Goal: Download file/media

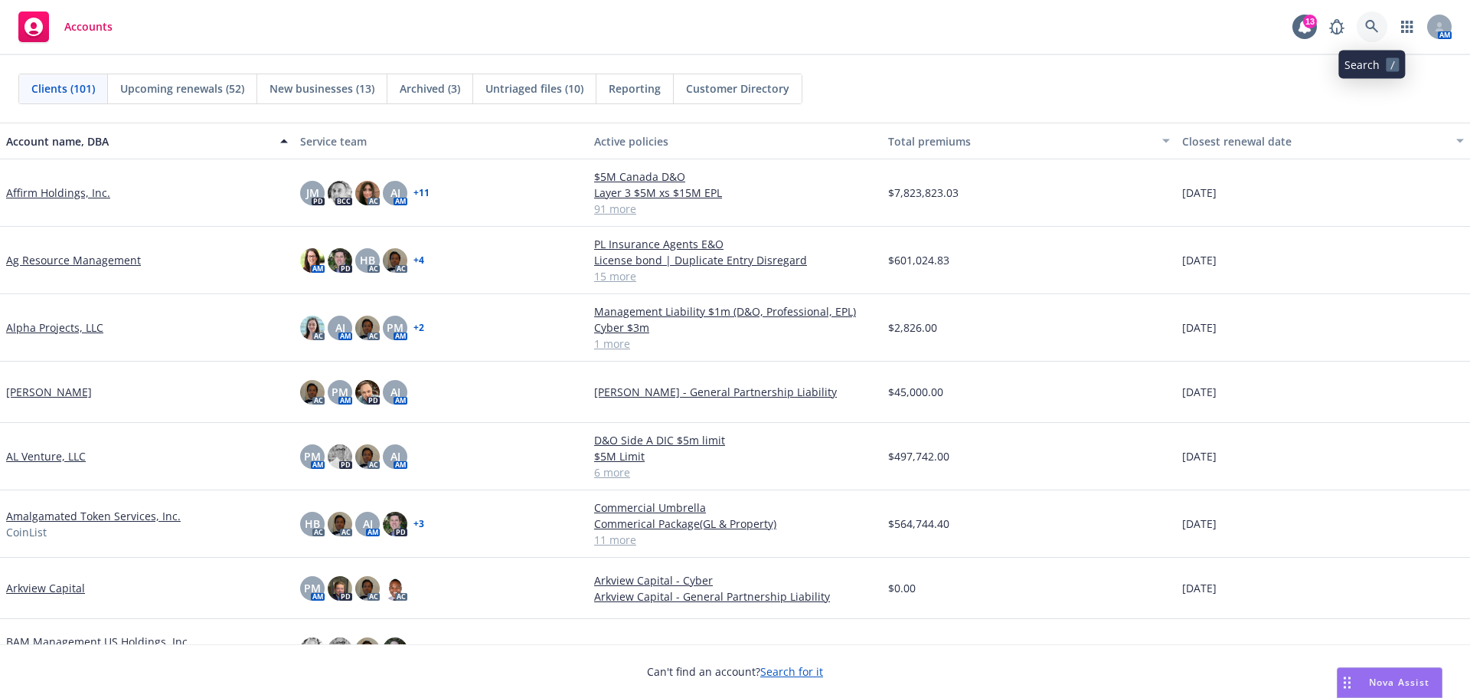
click at [1377, 26] on icon at bounding box center [1372, 27] width 14 height 14
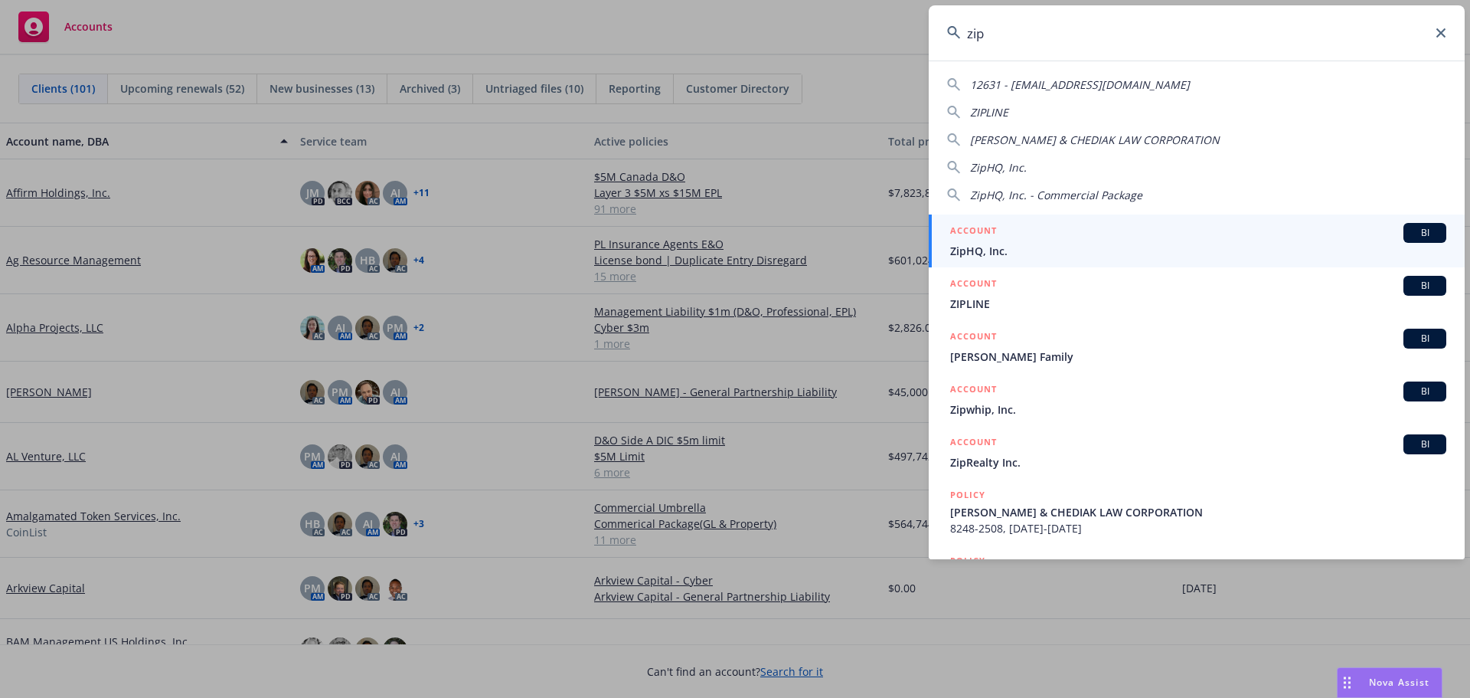
type input "zip"
click at [1012, 245] on span "ZipHQ, Inc." at bounding box center [1198, 251] width 496 height 16
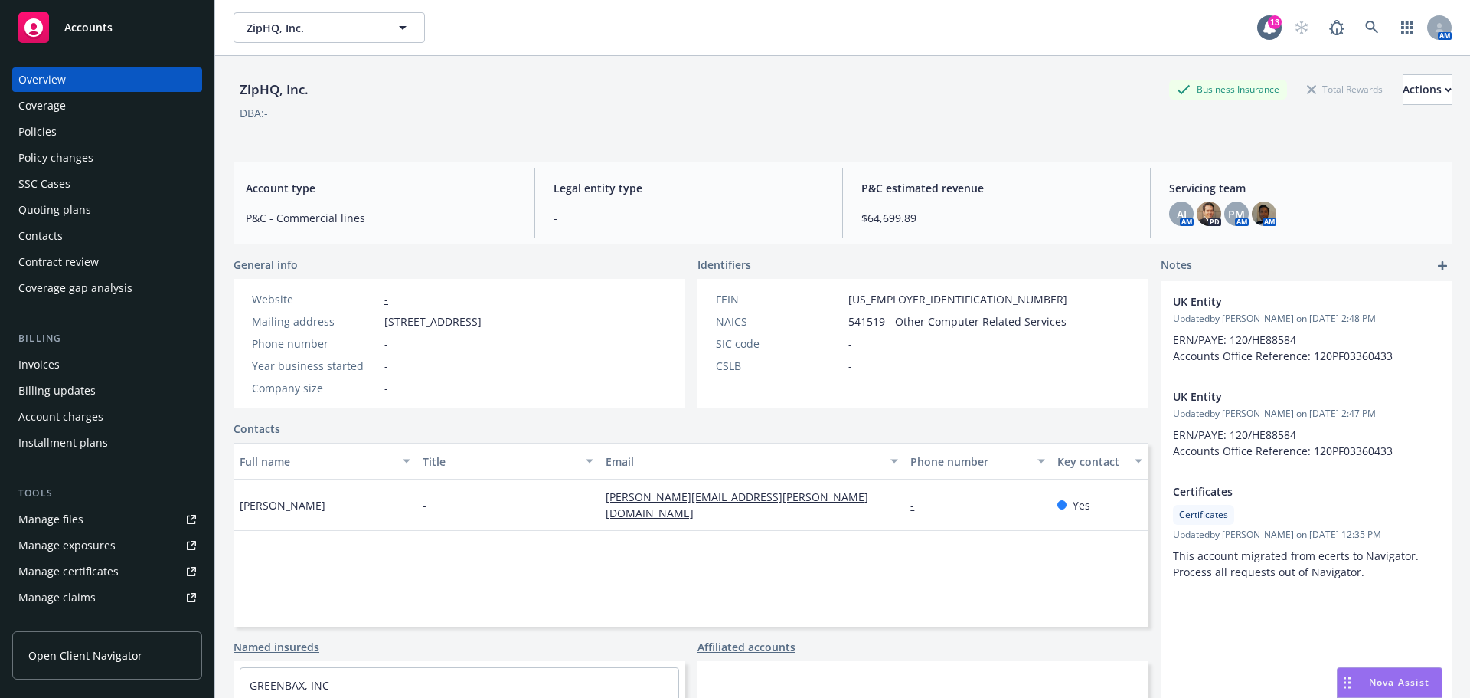
click at [38, 132] on div "Policies" at bounding box center [37, 131] width 38 height 25
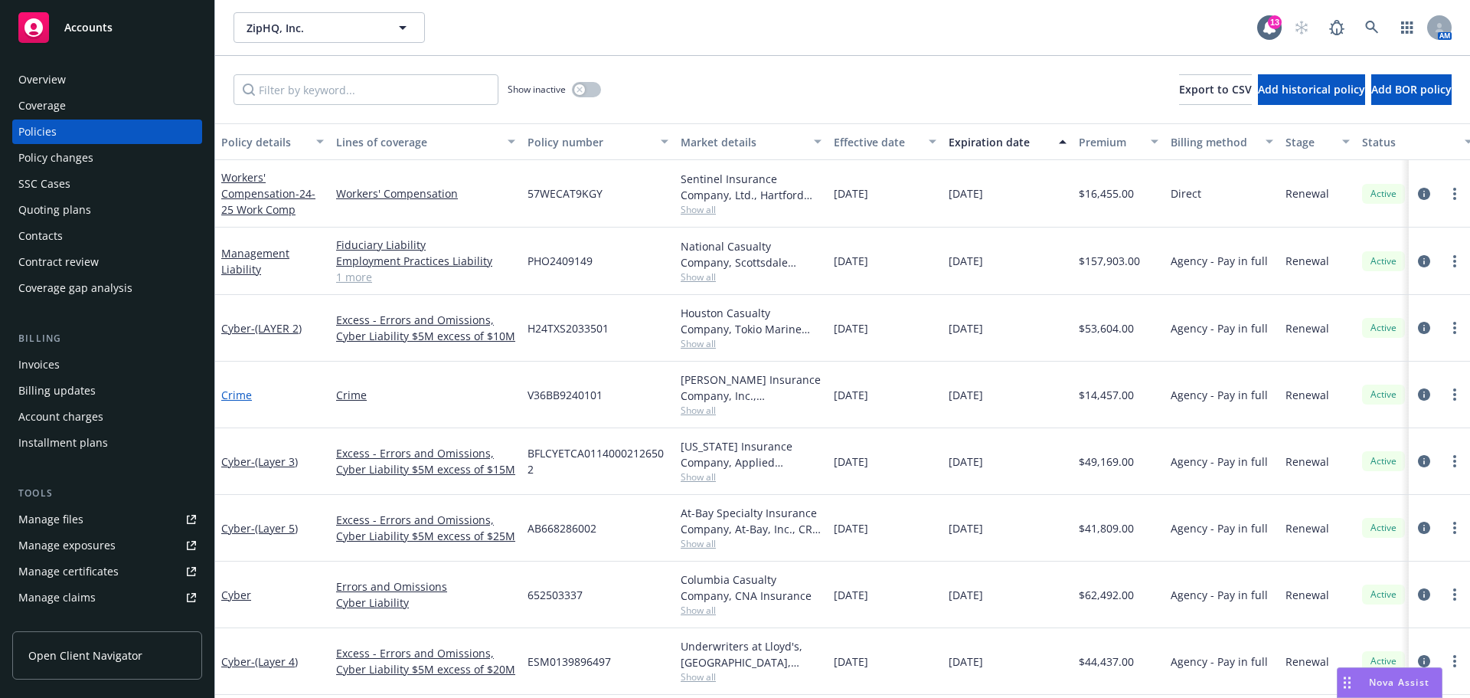
click at [240, 395] on link "Crime" at bounding box center [236, 394] width 31 height 15
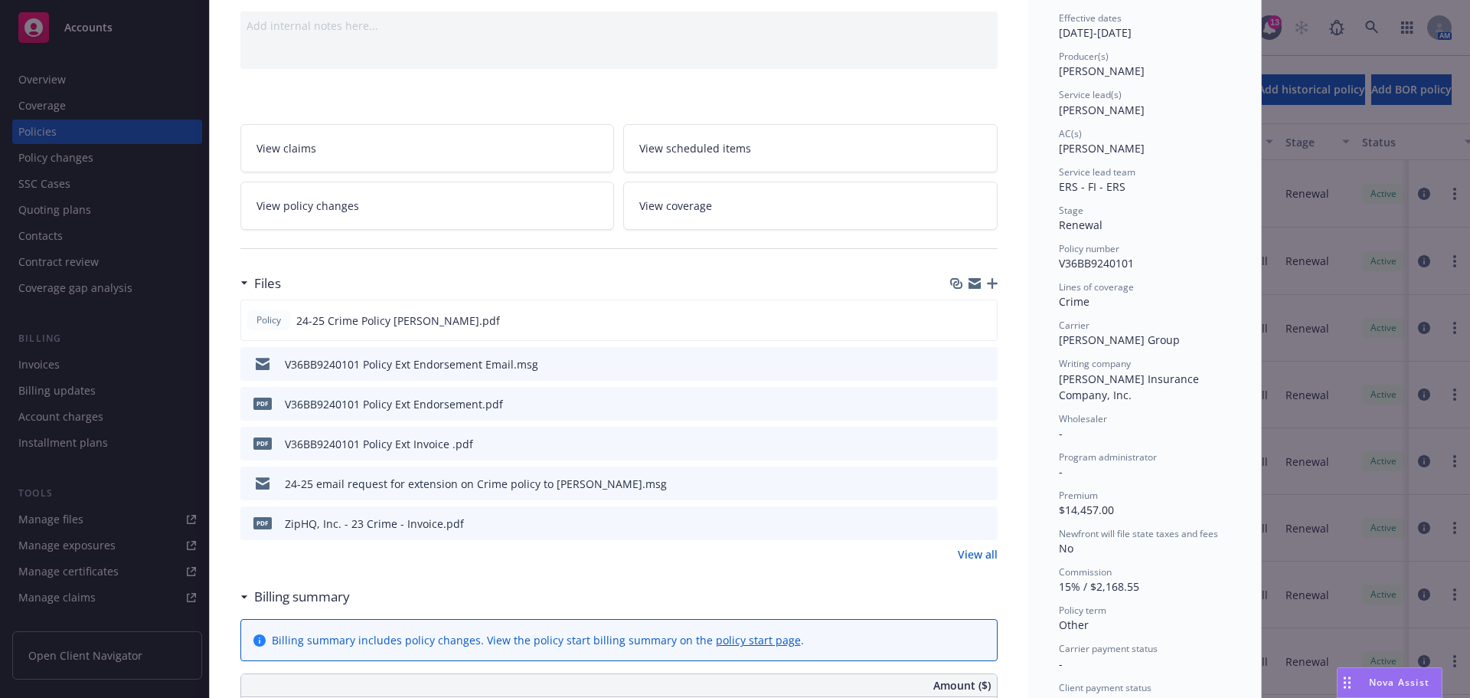
scroll to position [153, 0]
click at [953, 319] on icon "download file" at bounding box center [957, 316] width 10 height 9
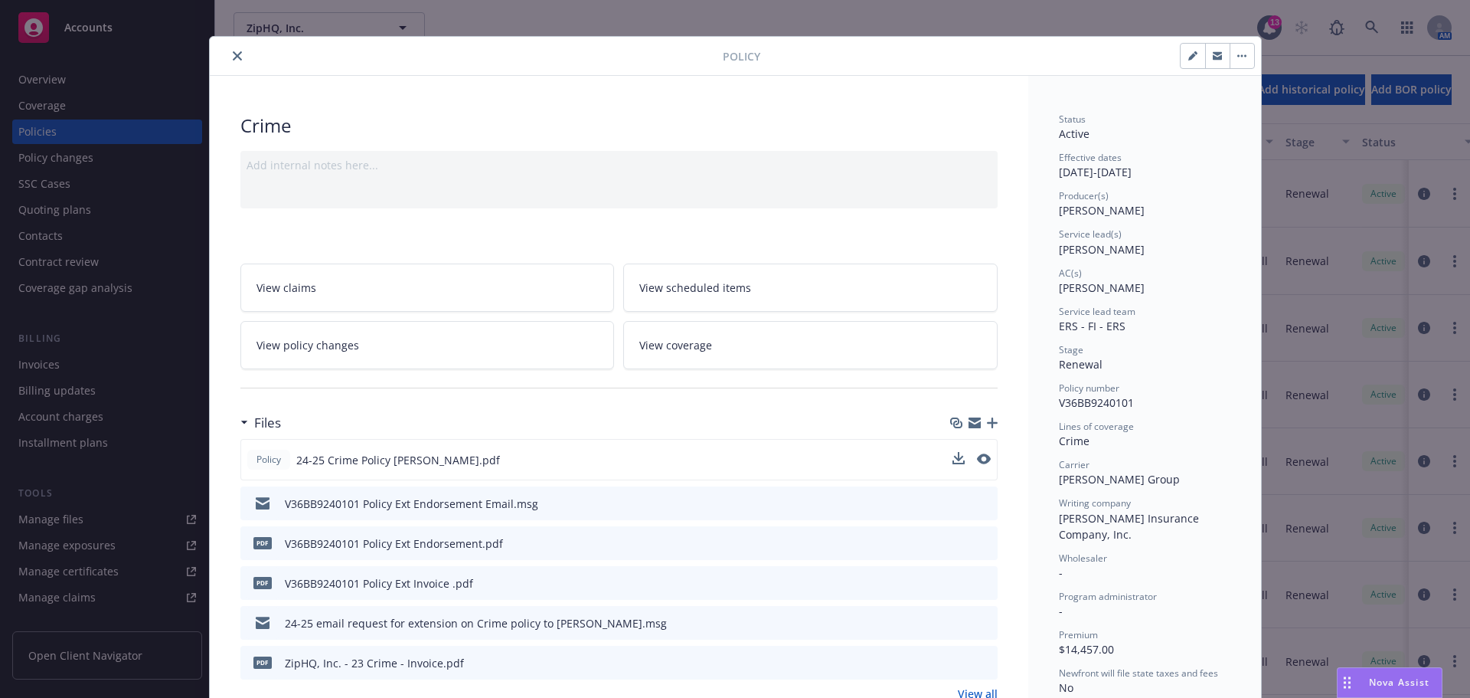
scroll to position [0, 0]
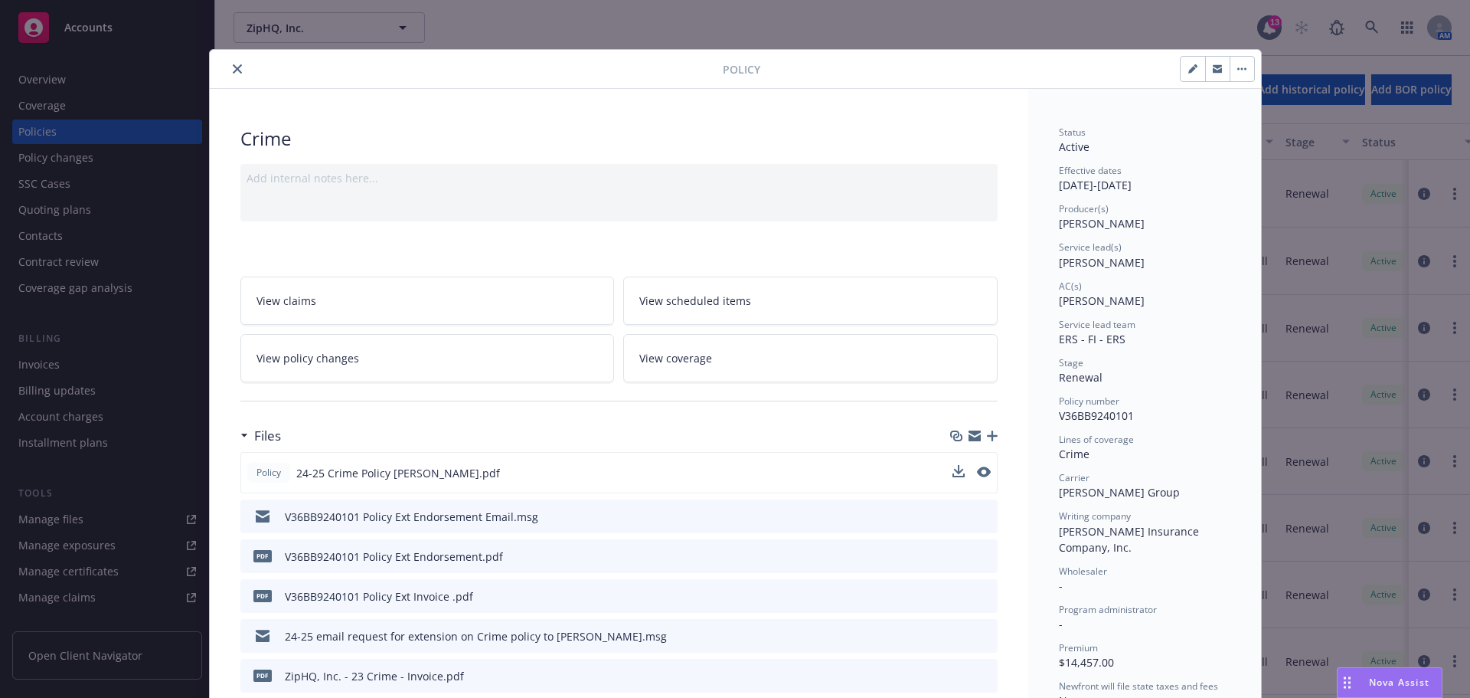
click at [233, 67] on icon "close" at bounding box center [237, 68] width 9 height 9
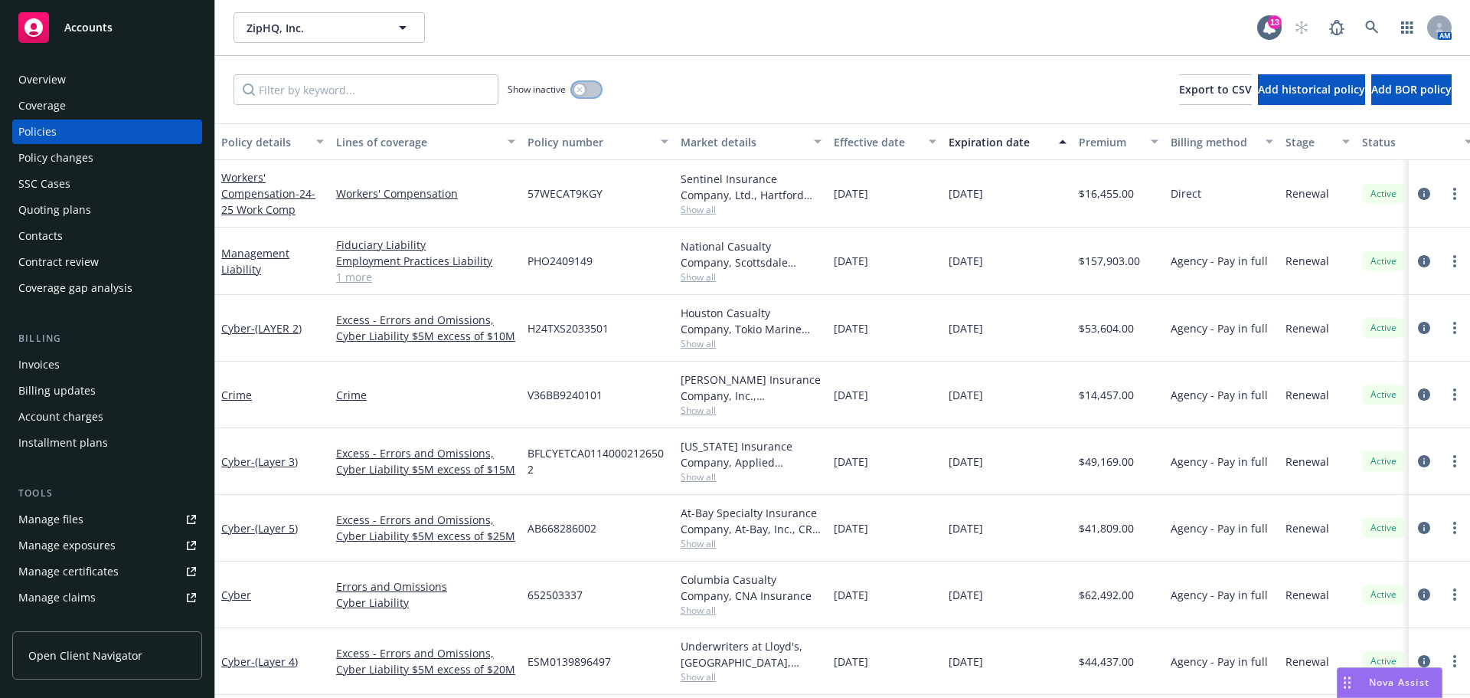
click at [589, 91] on button "button" at bounding box center [586, 89] width 29 height 15
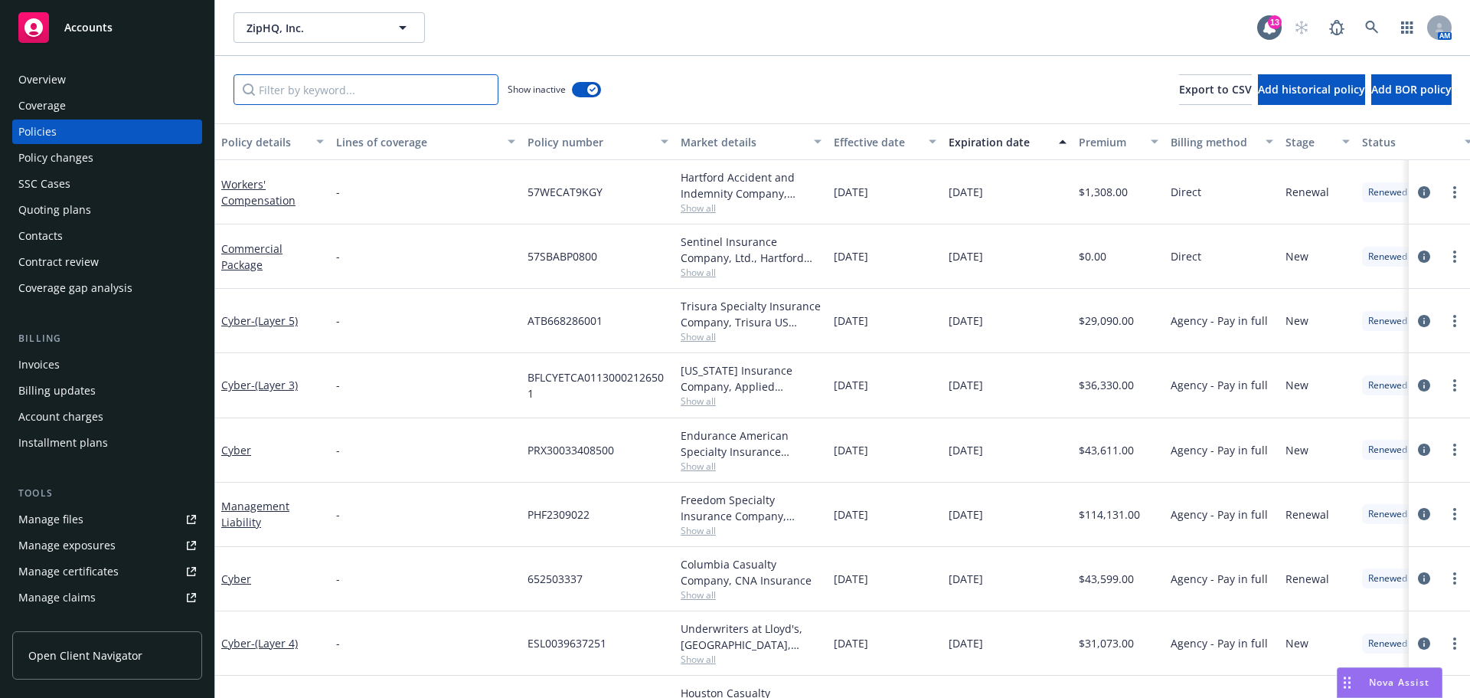
click at [312, 90] on input "Filter by keyword..." at bounding box center [366, 89] width 265 height 31
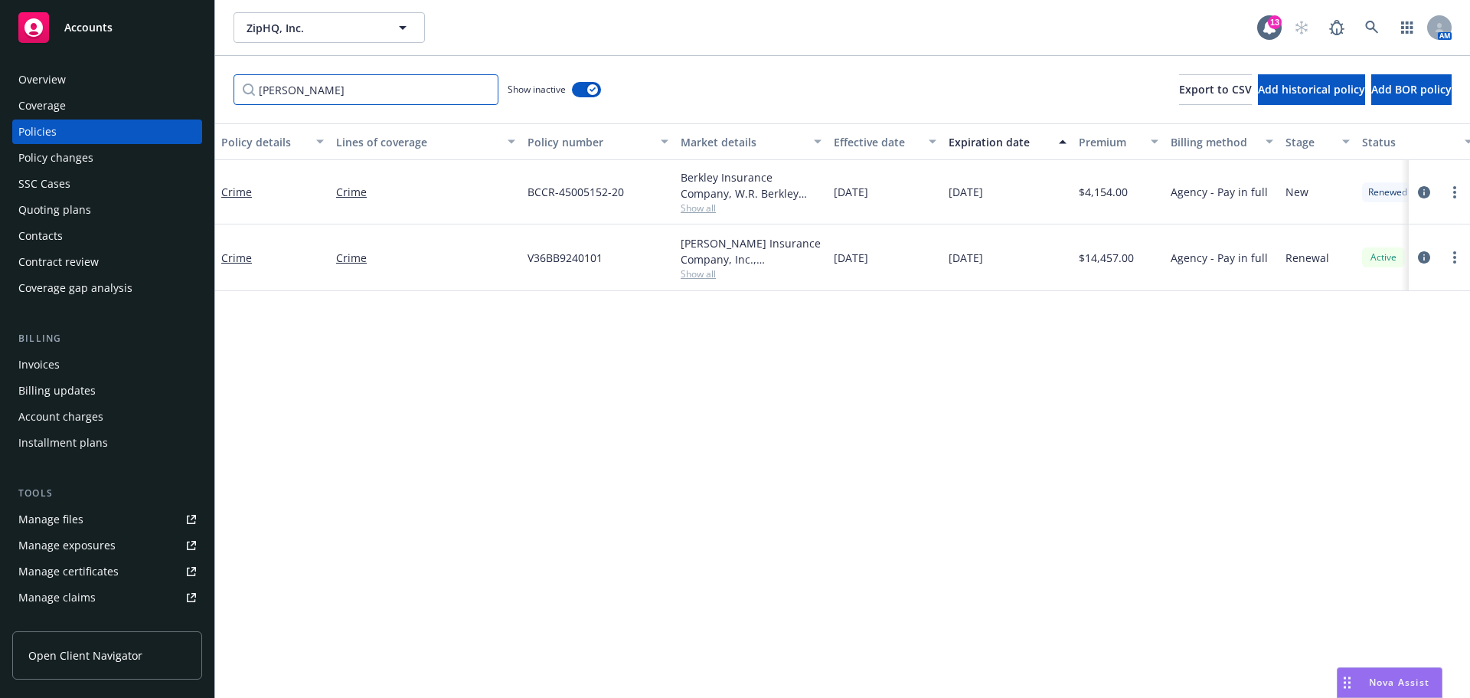
type input "[PERSON_NAME]"
click at [239, 191] on link "Crime" at bounding box center [236, 192] width 31 height 15
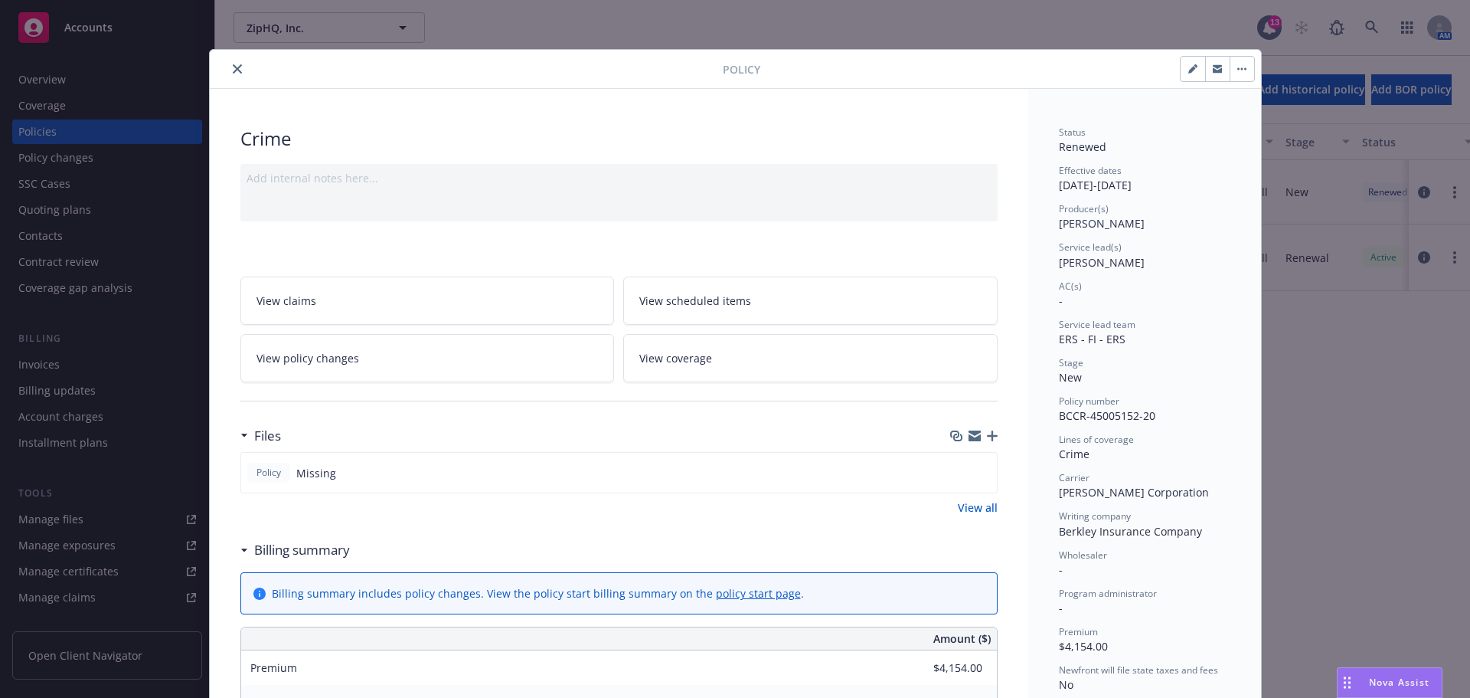
click at [233, 66] on icon "close" at bounding box center [237, 68] width 9 height 9
